Goal: Task Accomplishment & Management: Use online tool/utility

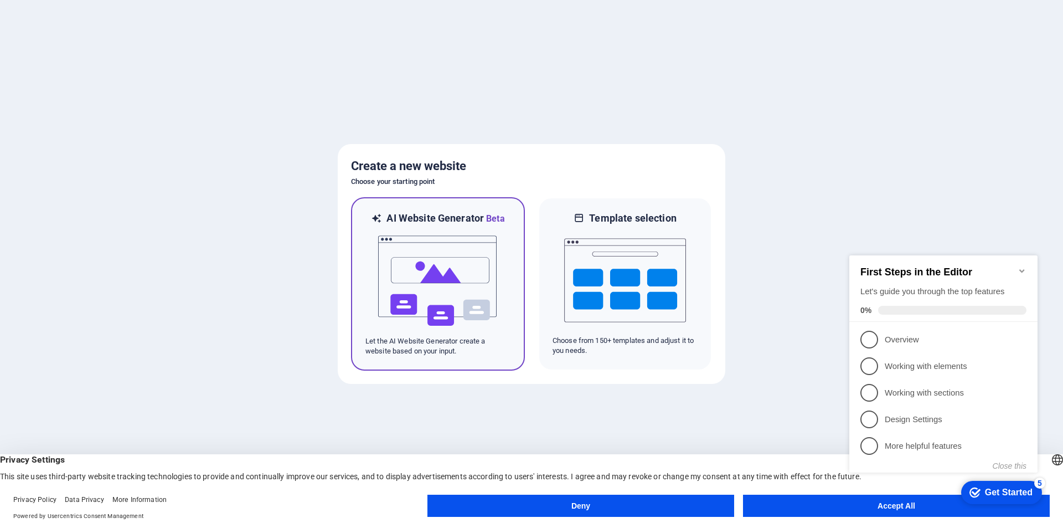
click at [438, 295] on img at bounding box center [438, 280] width 122 height 111
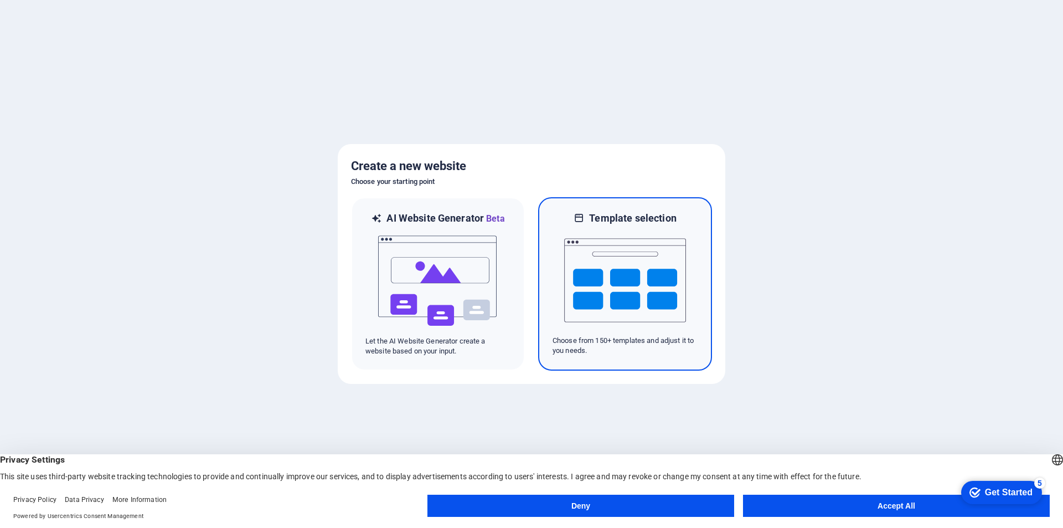
click at [658, 292] on img at bounding box center [625, 280] width 122 height 111
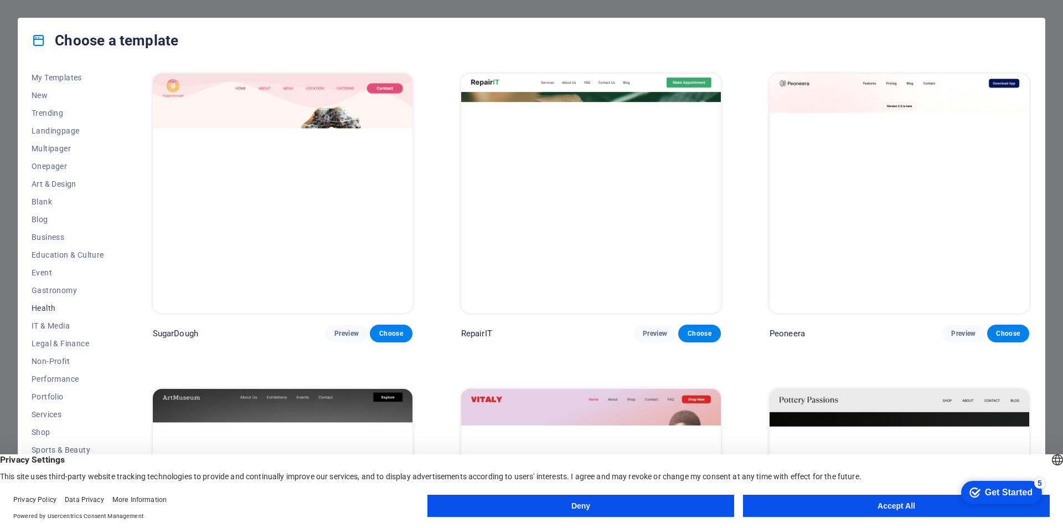
scroll to position [36, 0]
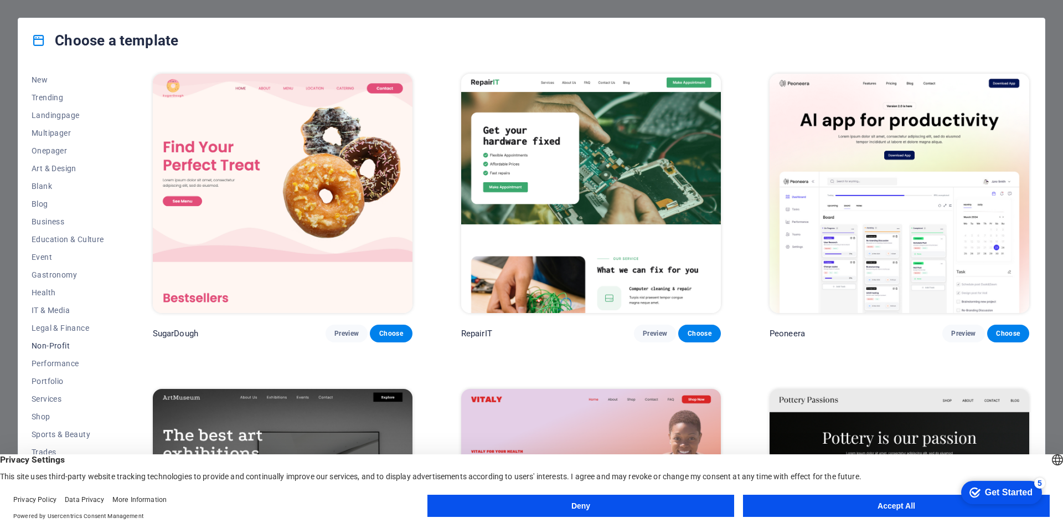
click at [70, 344] on span "Non-Profit" at bounding box center [68, 345] width 73 height 9
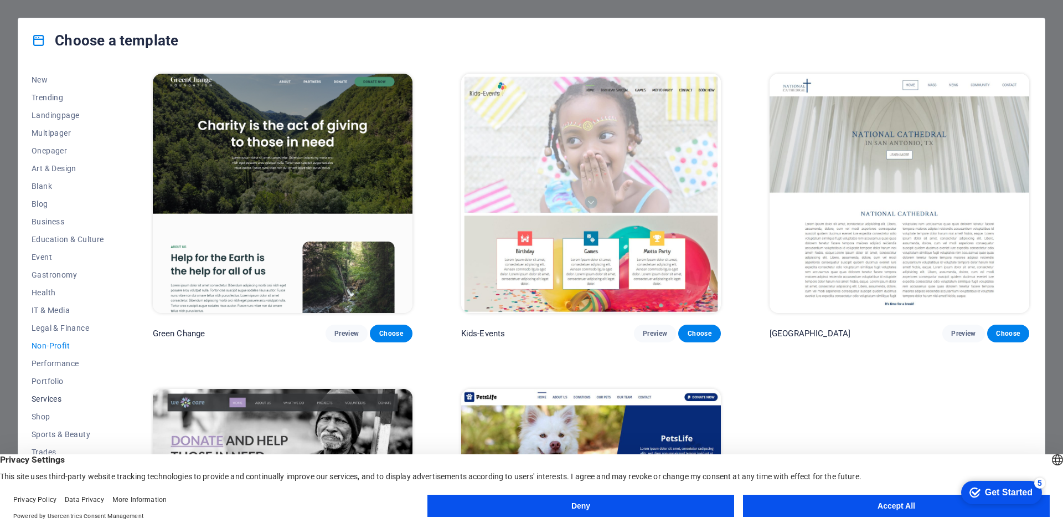
click at [53, 397] on span "Services" at bounding box center [68, 398] width 73 height 9
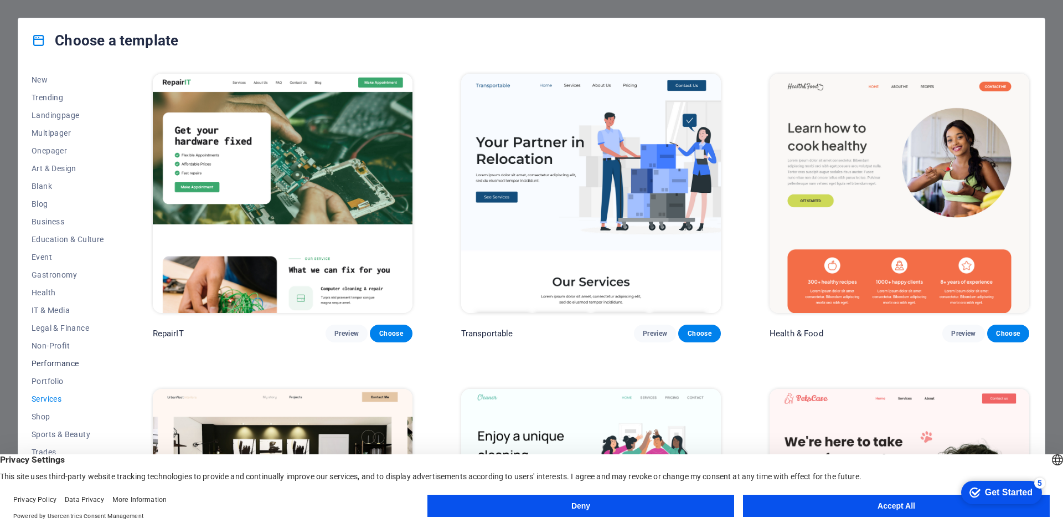
click at [58, 359] on span "Performance" at bounding box center [68, 363] width 73 height 9
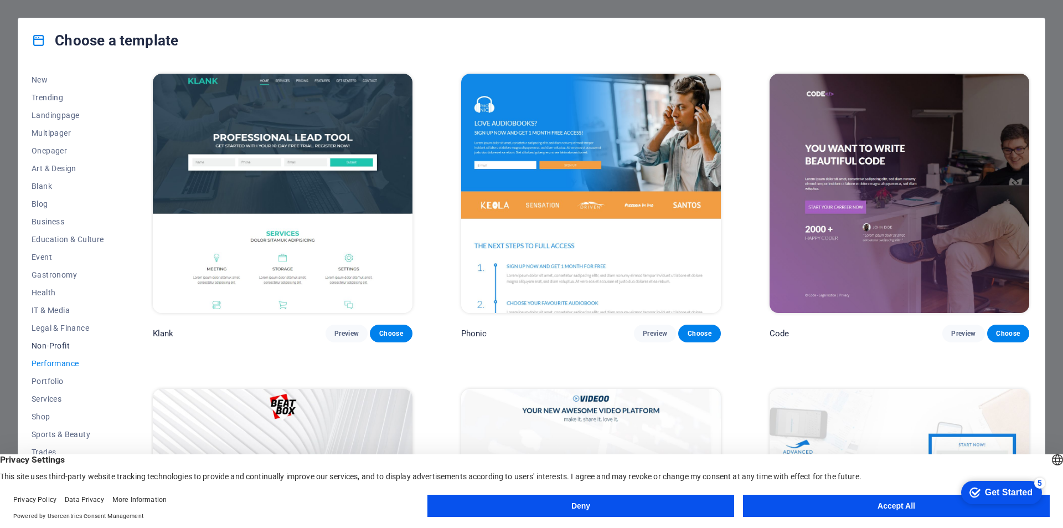
click at [56, 340] on button "Non-Profit" at bounding box center [68, 346] width 73 height 18
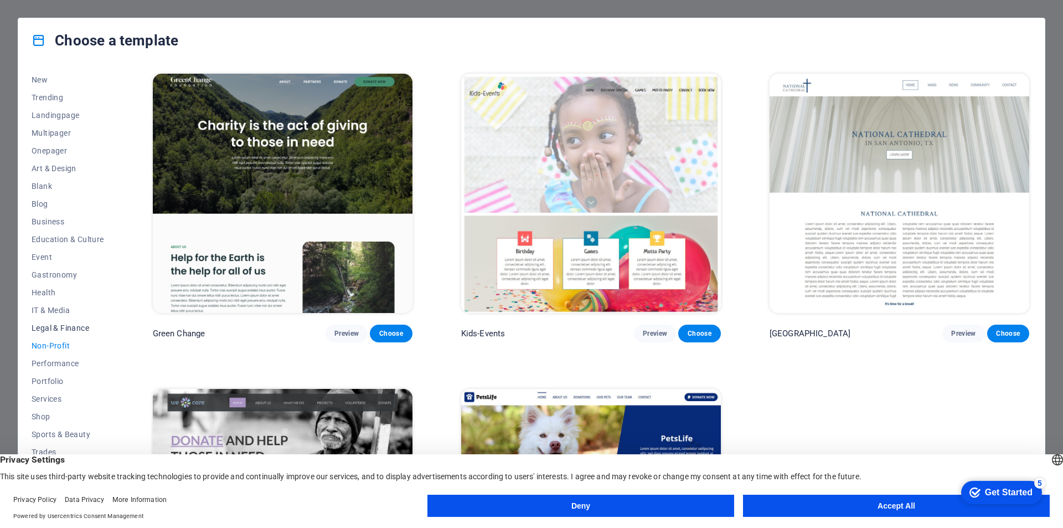
click at [56, 325] on span "Legal & Finance" at bounding box center [68, 327] width 73 height 9
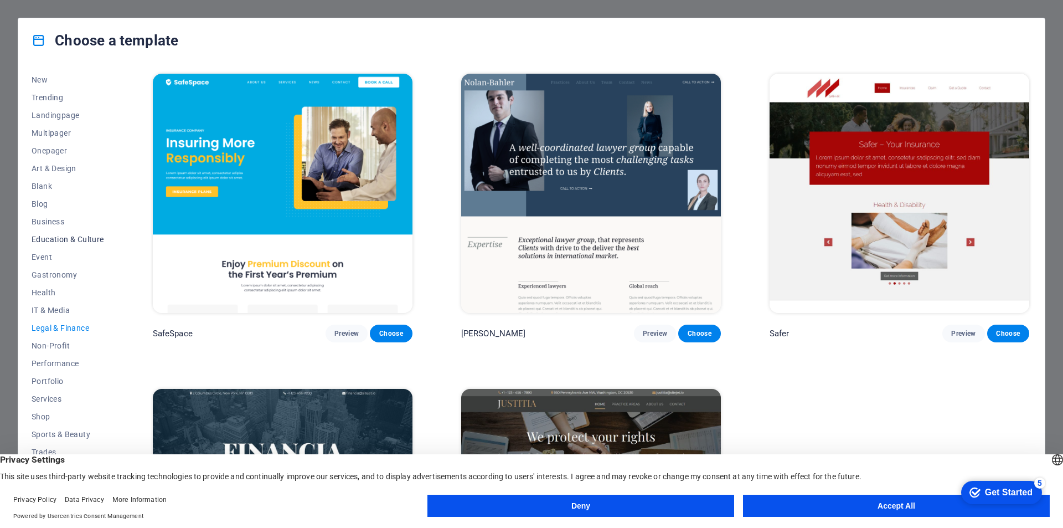
click at [69, 235] on span "Education & Culture" at bounding box center [68, 239] width 73 height 9
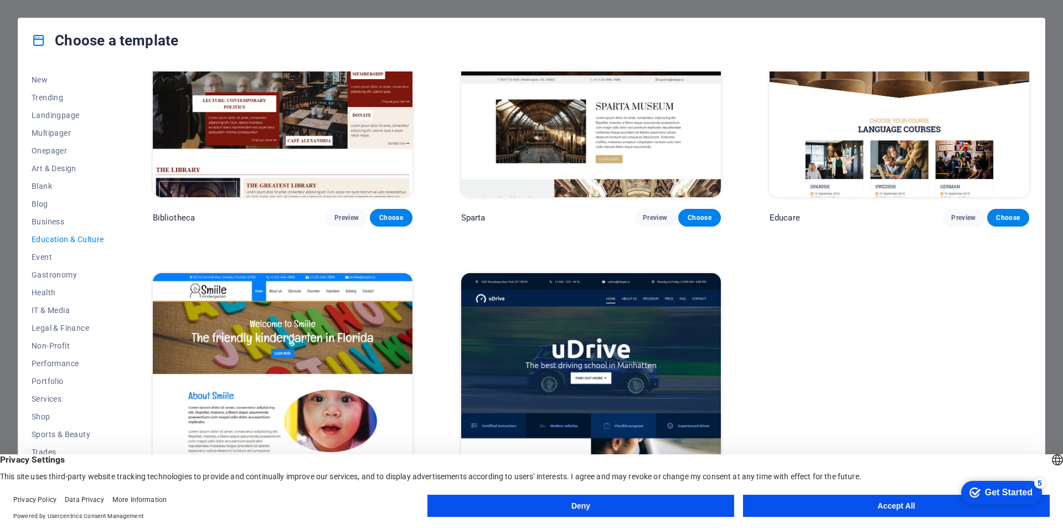
scroll to position [473, 0]
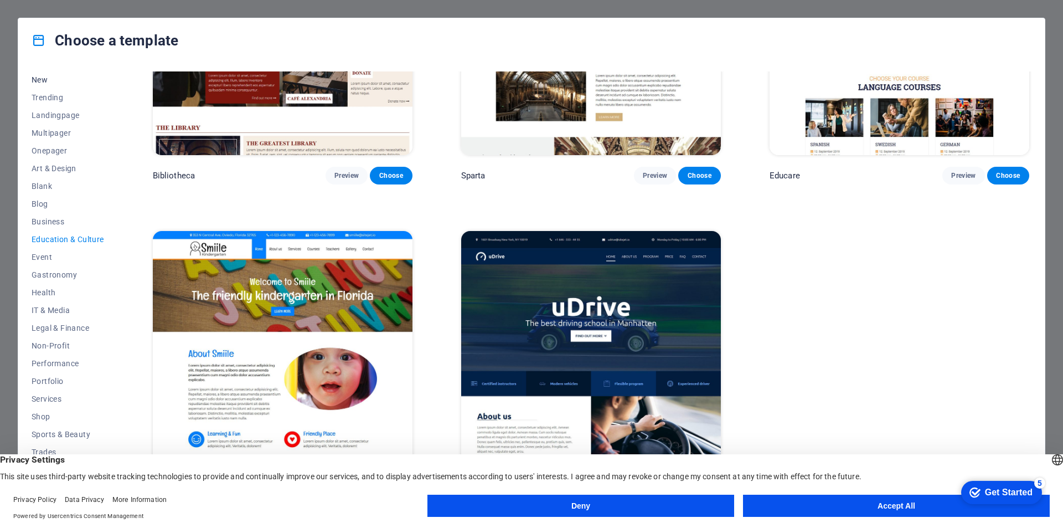
click at [45, 77] on span "New" at bounding box center [68, 79] width 73 height 9
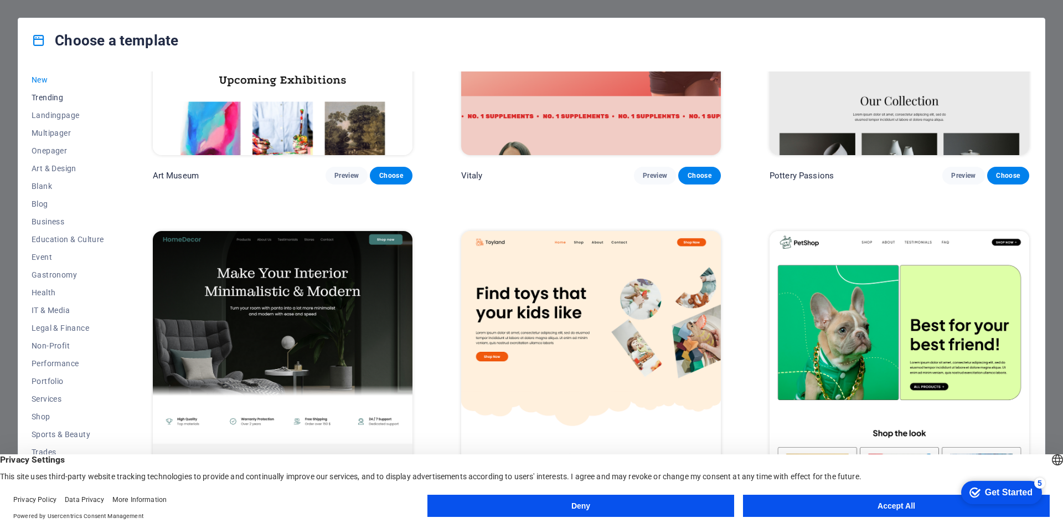
click at [46, 95] on span "Trending" at bounding box center [68, 97] width 73 height 9
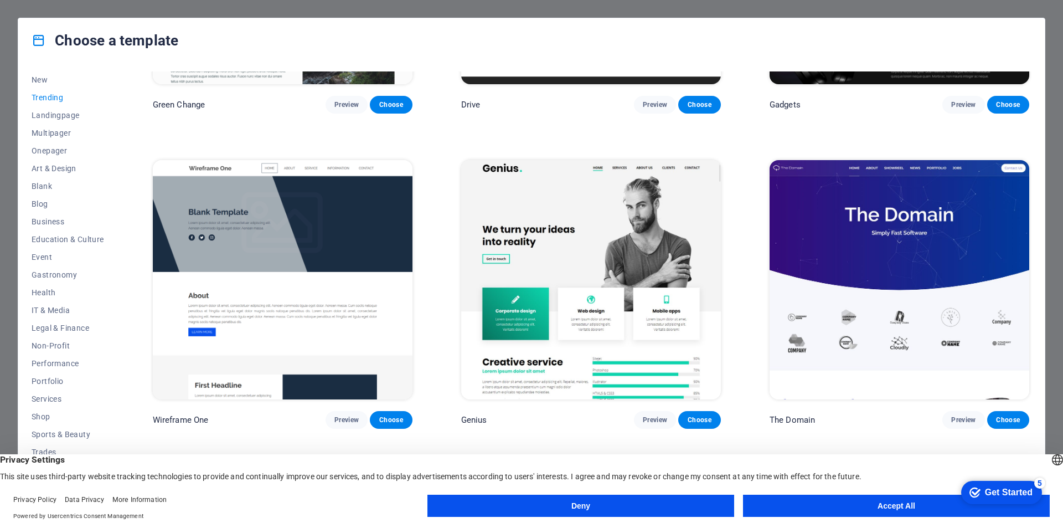
scroll to position [1193, 0]
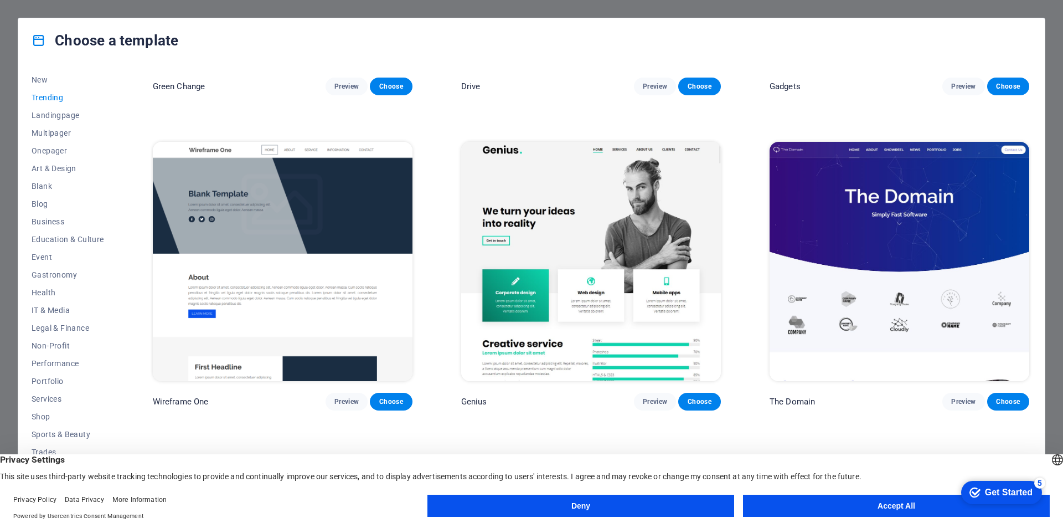
click at [903, 501] on button "Accept All" at bounding box center [896, 506] width 307 height 22
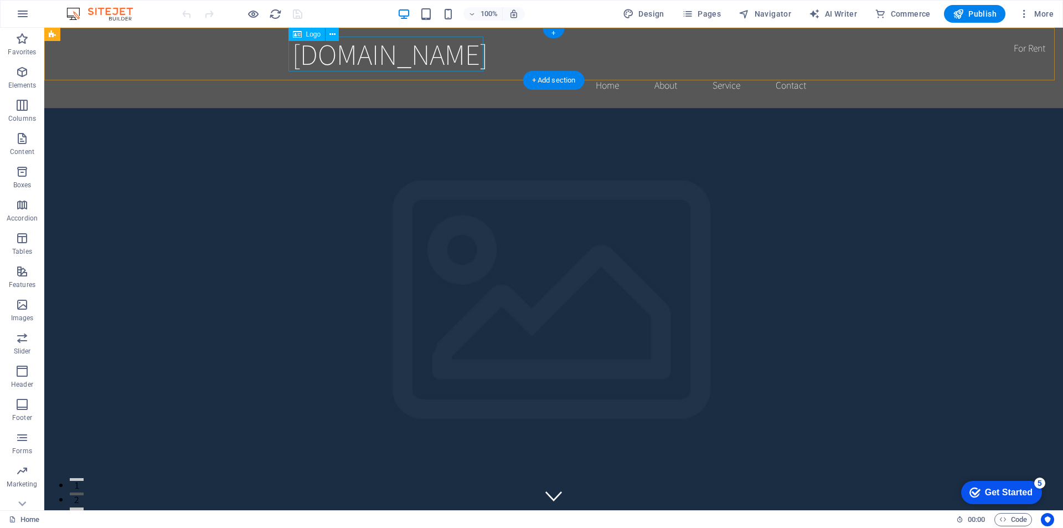
click at [450, 60] on div "[DOMAIN_NAME]" at bounding box center [553, 54] width 523 height 35
click at [305, 37] on div "Logo" at bounding box center [307, 34] width 37 height 13
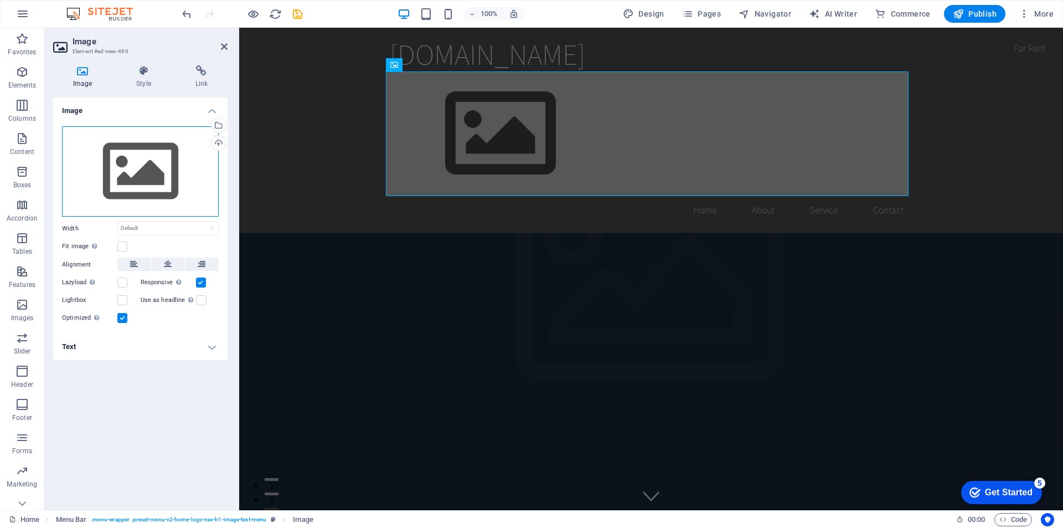
click at [152, 143] on div "Drag files here, click to choose files or select files from Files or our free s…" at bounding box center [140, 171] width 157 height 91
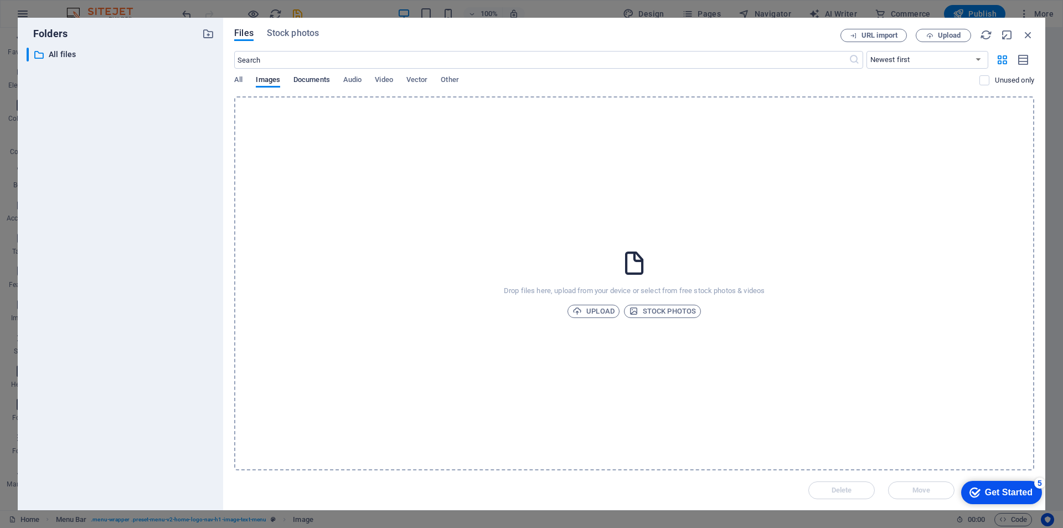
click at [316, 79] on span "Documents" at bounding box center [312, 81] width 37 height 16
click at [402, 79] on div "All Images Documents Audio Video Vector Other" at bounding box center [606, 85] width 745 height 21
click at [387, 80] on span "Video" at bounding box center [384, 81] width 18 height 16
click at [405, 81] on div "All Images Documents Audio Video Vector Other" at bounding box center [606, 85] width 745 height 21
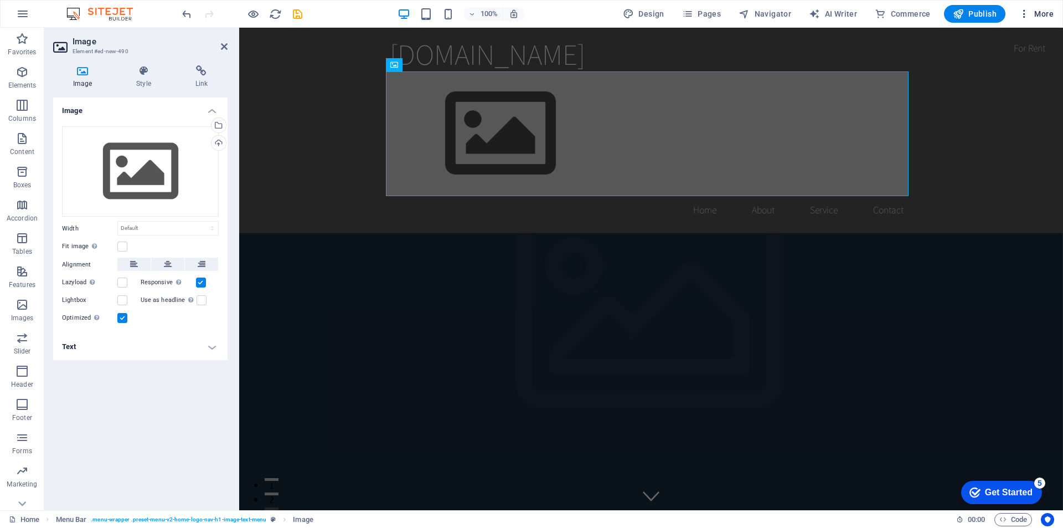
click at [0, 0] on icon "button" at bounding box center [0, 0] width 0 height 0
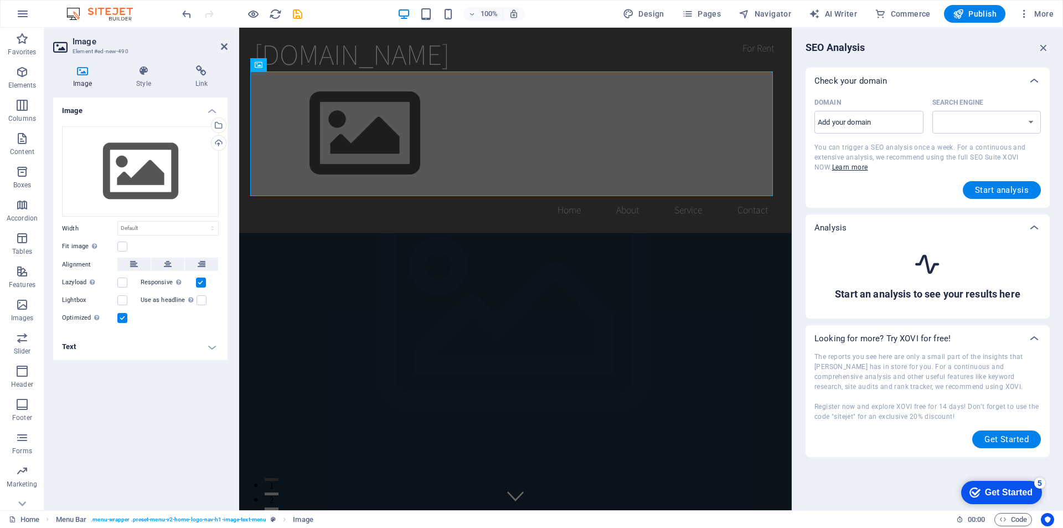
select select "google.com"
click at [844, 121] on input "Domain ​" at bounding box center [869, 123] width 109 height 18
type input "gorgoni.in"
select select "bing.com"
type input "gorgoni.inf"
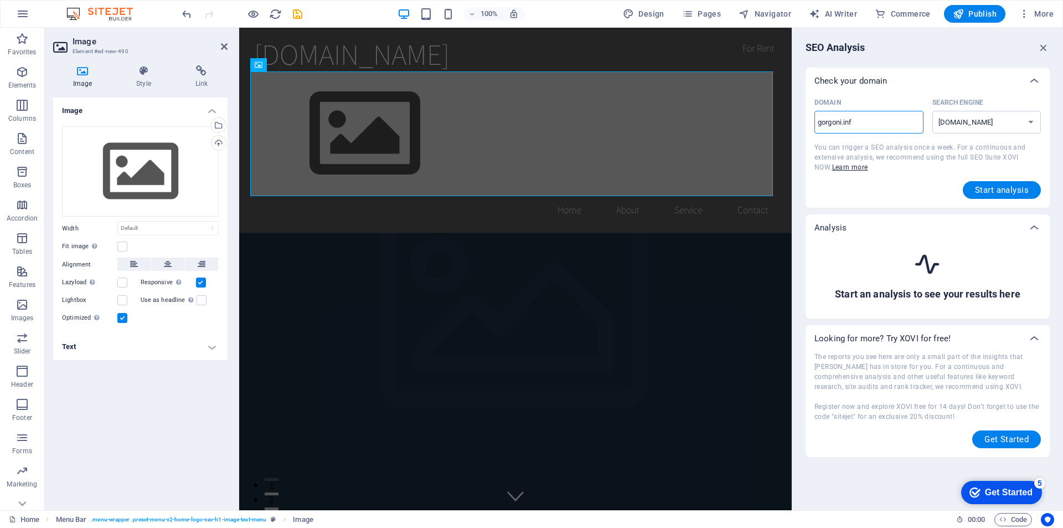
select select "google.com"
type input "gorgoni.info"
click at [1026, 193] on span "Start analysis" at bounding box center [1002, 190] width 54 height 9
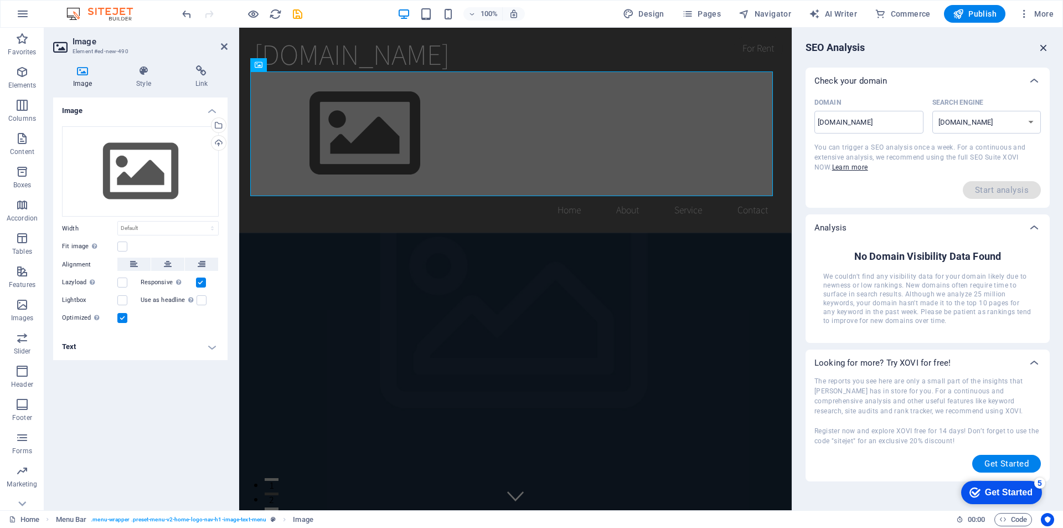
click at [1040, 50] on icon "button" at bounding box center [1044, 48] width 12 height 12
